Goal: Information Seeking & Learning: Learn about a topic

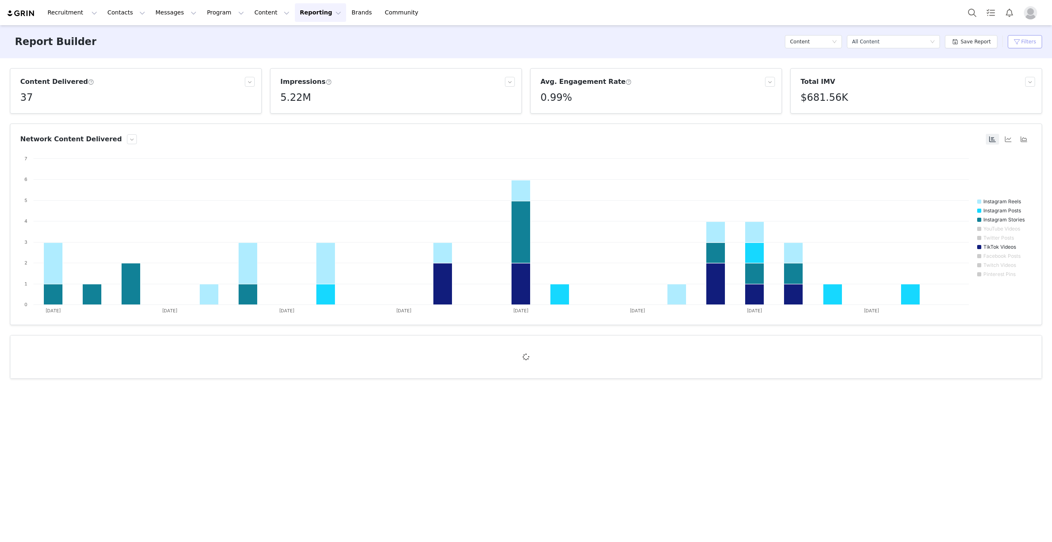
click at [1029, 41] on button "Filters" at bounding box center [1025, 41] width 34 height 13
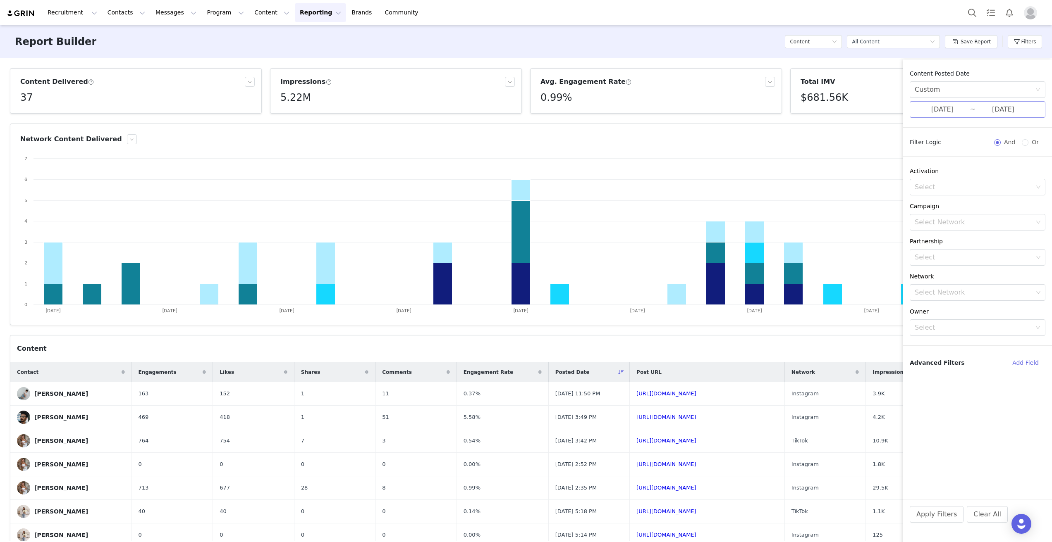
click at [945, 113] on input "[DATE]" at bounding box center [941, 109] width 55 height 11
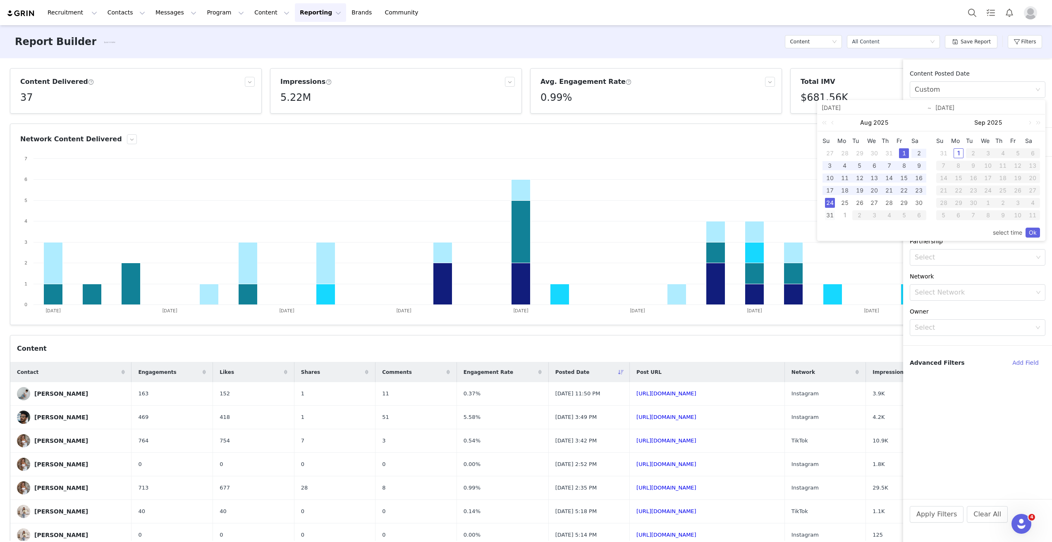
click at [830, 216] on div "31" at bounding box center [830, 215] width 10 height 10
click at [899, 154] on div "1" at bounding box center [904, 153] width 10 height 10
type input "[DATE]"
click at [1030, 232] on link "Ok" at bounding box center [1032, 233] width 14 height 10
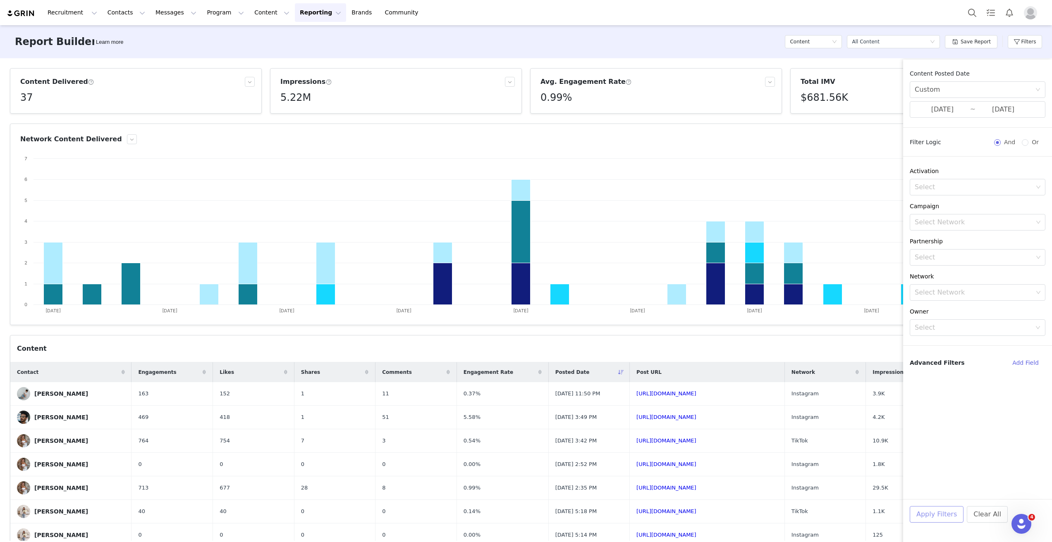
click at [929, 516] on button "Apply Filters" at bounding box center [937, 514] width 54 height 17
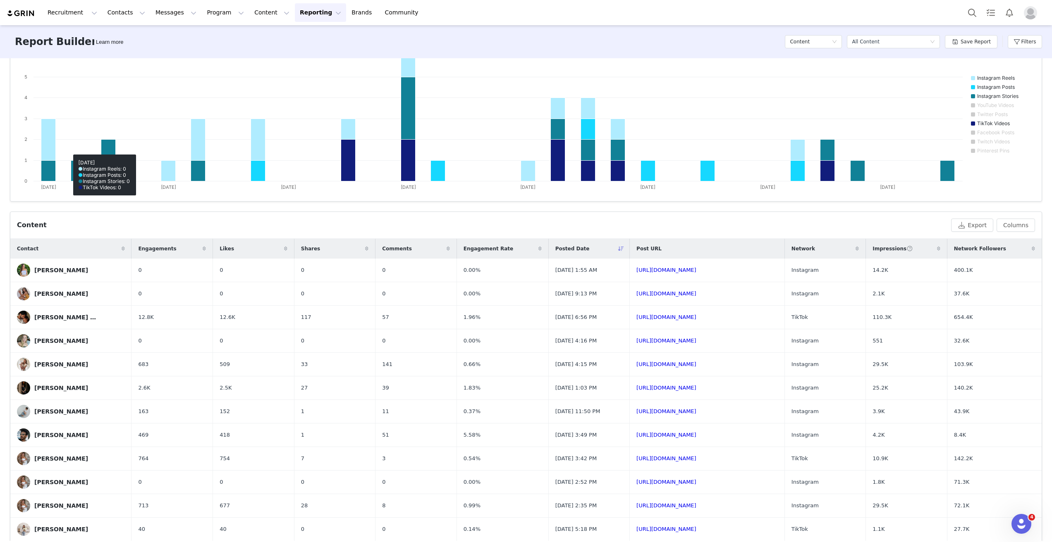
scroll to position [127, 0]
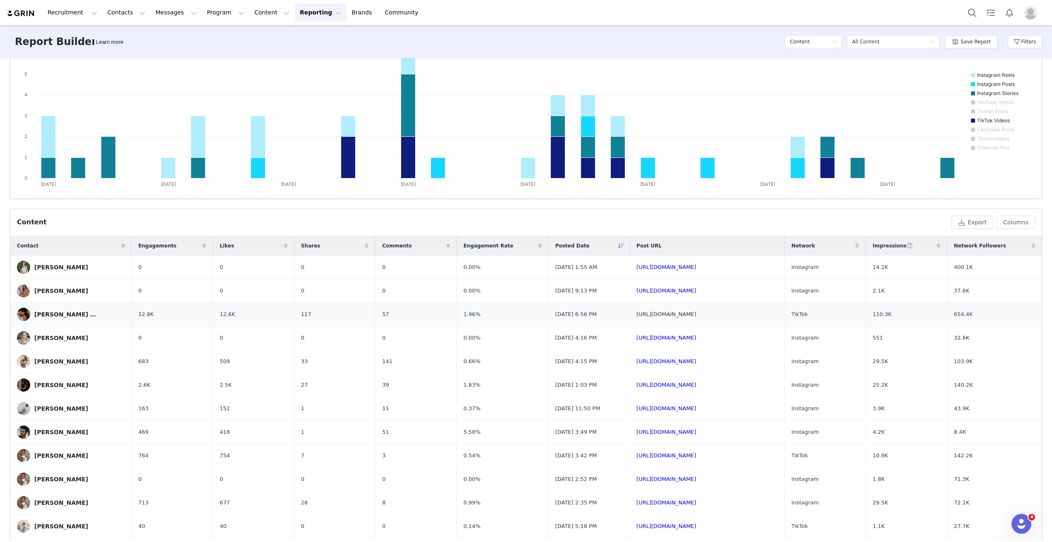
click at [636, 315] on link "[URL][DOMAIN_NAME]" at bounding box center [666, 314] width 60 height 6
click at [636, 362] on link "[URL][DOMAIN_NAME]" at bounding box center [666, 361] width 60 height 6
click at [636, 410] on link "[URL][DOMAIN_NAME]" at bounding box center [666, 409] width 60 height 6
drag, startPoint x: 744, startPoint y: 316, endPoint x: 557, endPoint y: 310, distance: 187.0
click at [630, 310] on td "[URL][DOMAIN_NAME]" at bounding box center [707, 315] width 155 height 24
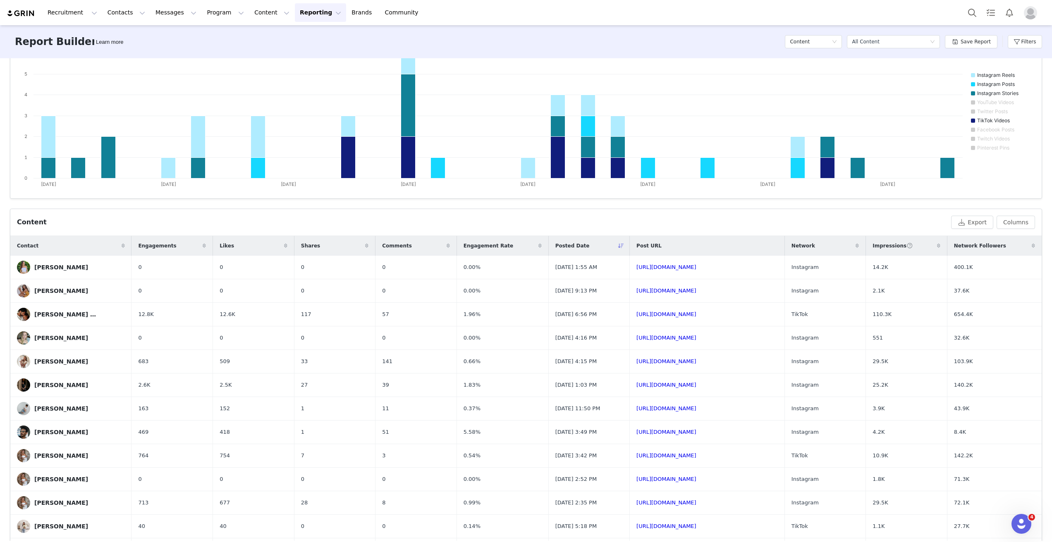
copy link "[URL][DOMAIN_NAME]"
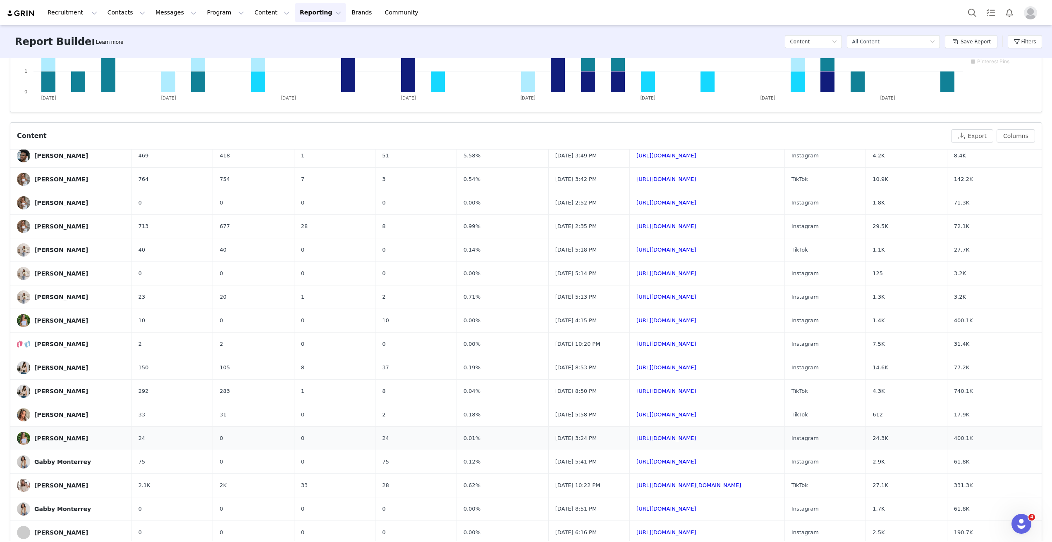
scroll to position [274, 0]
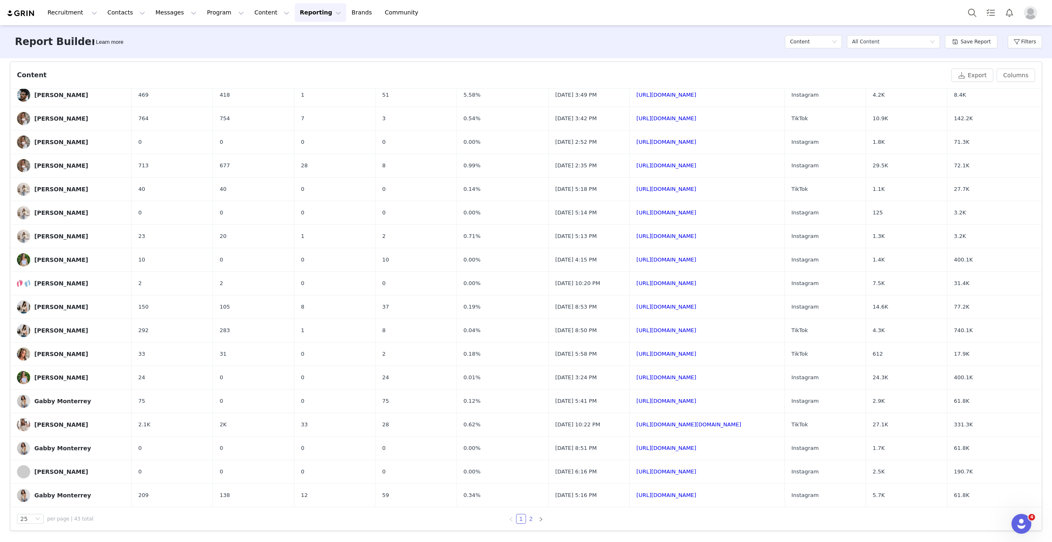
click at [527, 520] on link "2" at bounding box center [530, 519] width 9 height 9
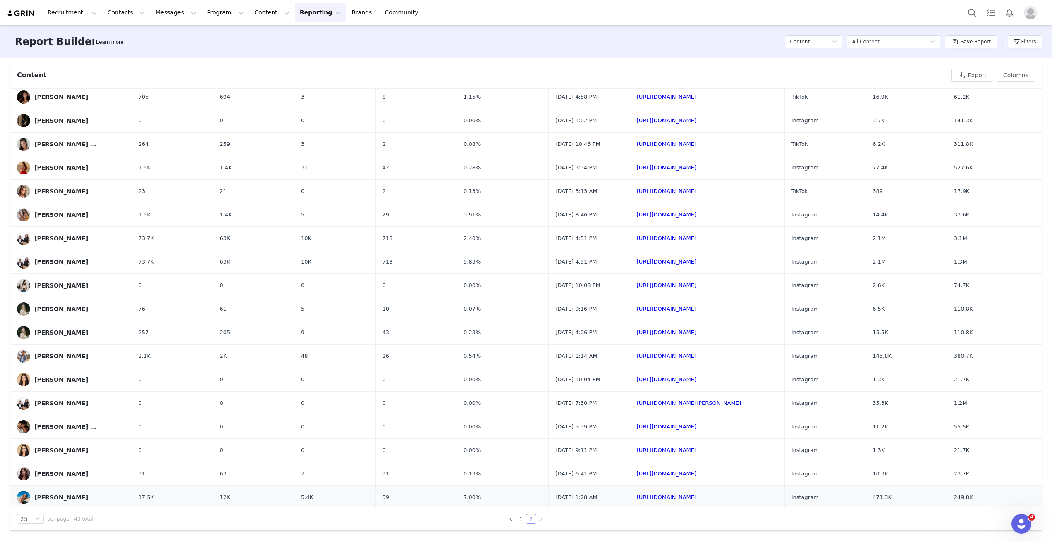
scroll to position [25, 0]
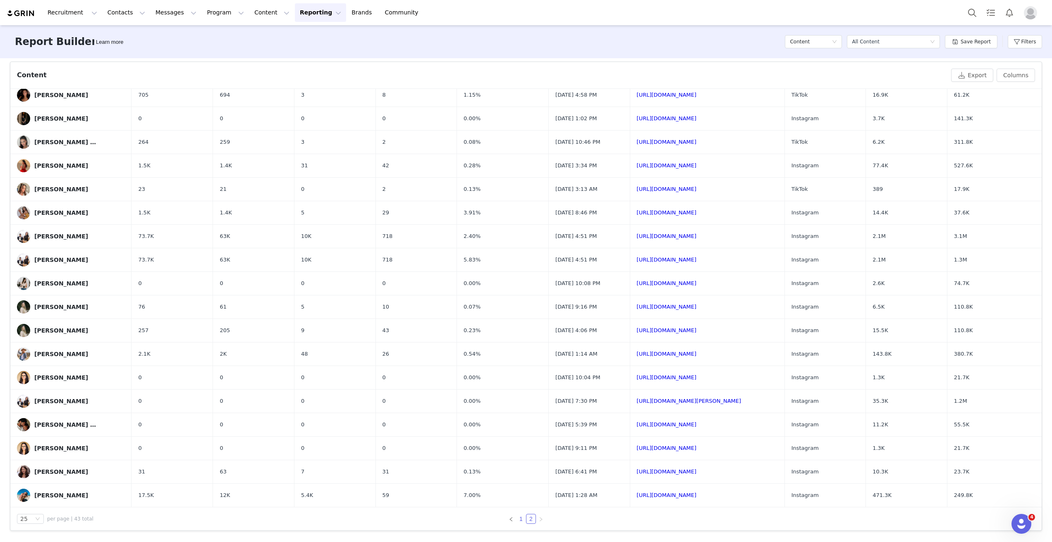
click at [518, 519] on link "1" at bounding box center [520, 519] width 9 height 9
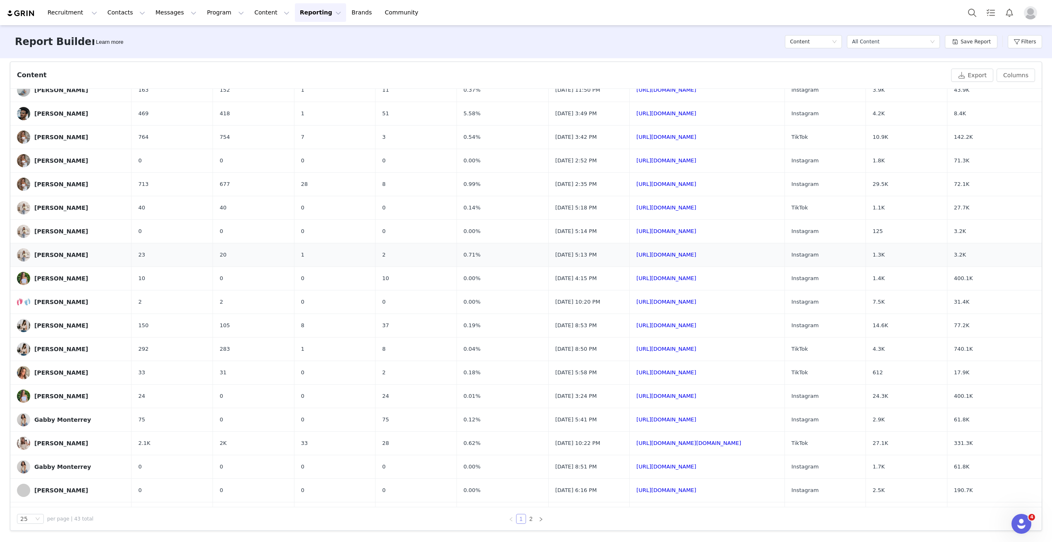
scroll to position [171, 0]
